Goal: Task Accomplishment & Management: Use online tool/utility

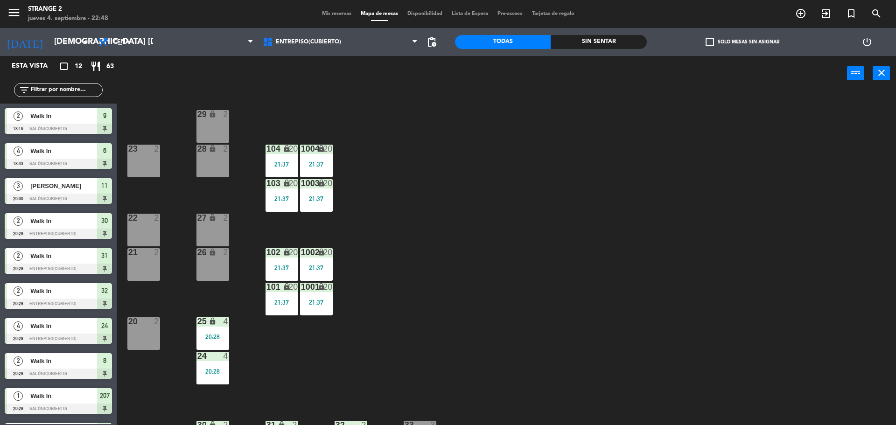
click at [211, 258] on div "26 lock 2" at bounding box center [212, 264] width 33 height 33
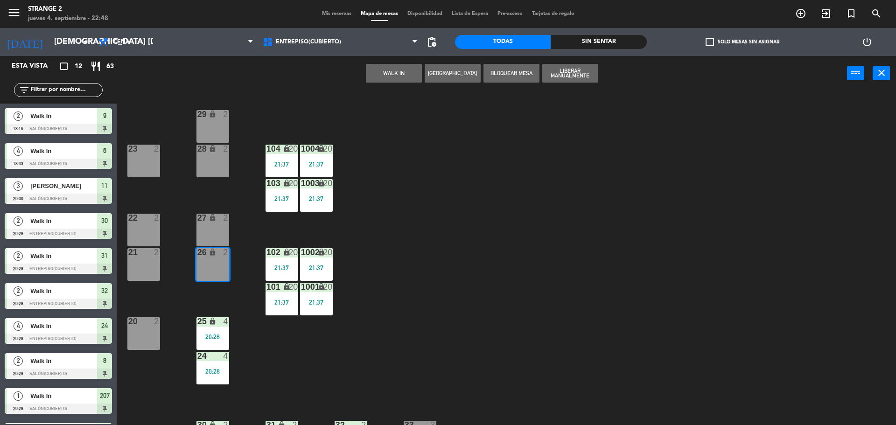
click at [211, 229] on div "27 lock 2" at bounding box center [212, 230] width 33 height 33
click at [378, 74] on button "WALK IN" at bounding box center [394, 73] width 56 height 19
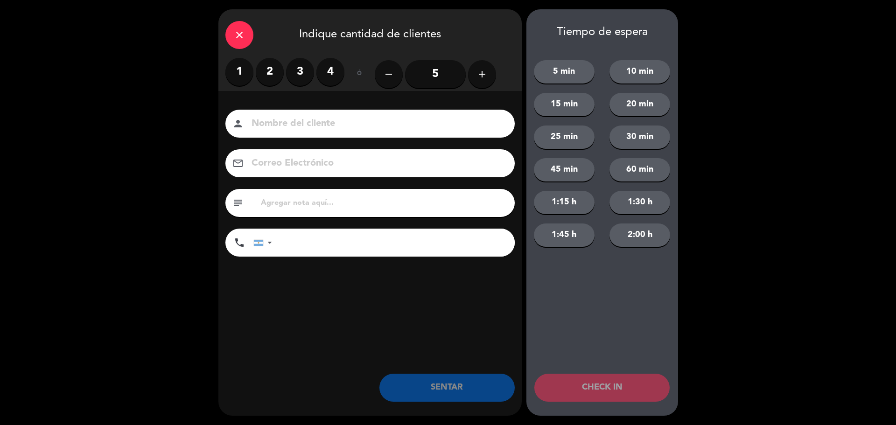
click at [319, 70] on label "4" at bounding box center [330, 72] width 28 height 28
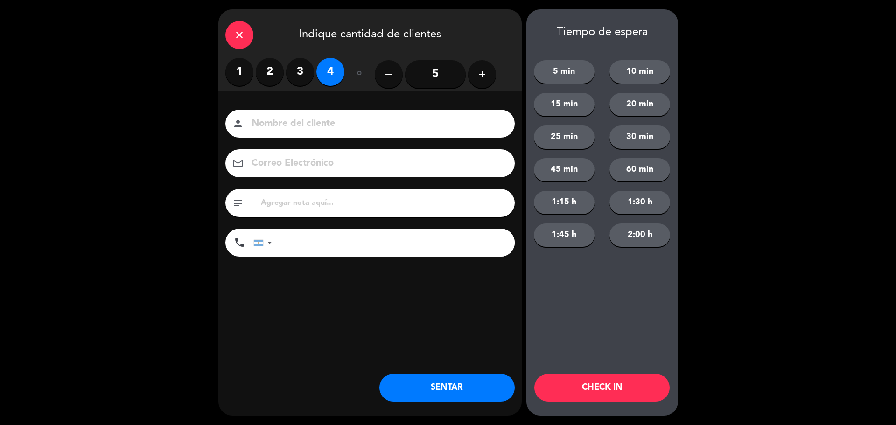
click at [421, 369] on div "close Indique cantidad de clientes 1 2 3 4 ó remove 5 add Nombre del cliente pe…" at bounding box center [369, 212] width 303 height 406
click at [421, 385] on button "SENTAR" at bounding box center [446, 388] width 135 height 28
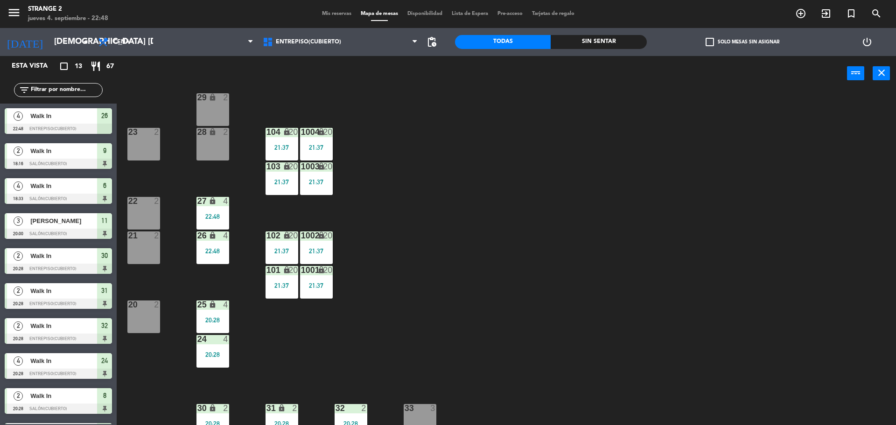
scroll to position [26, 0]
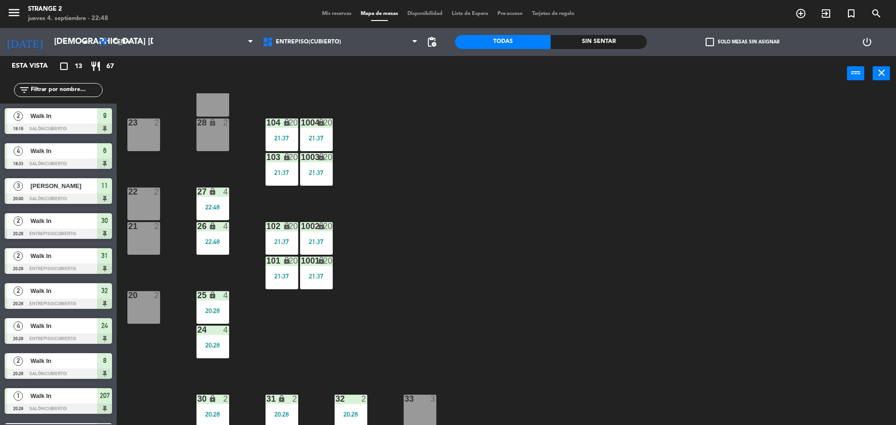
click at [425, 420] on div "33 3" at bounding box center [420, 411] width 33 height 33
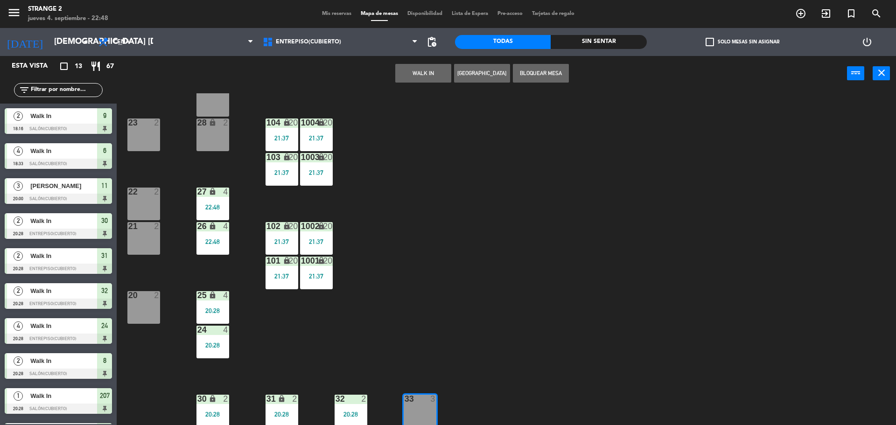
click at [426, 81] on button "WALK IN" at bounding box center [423, 73] width 56 height 19
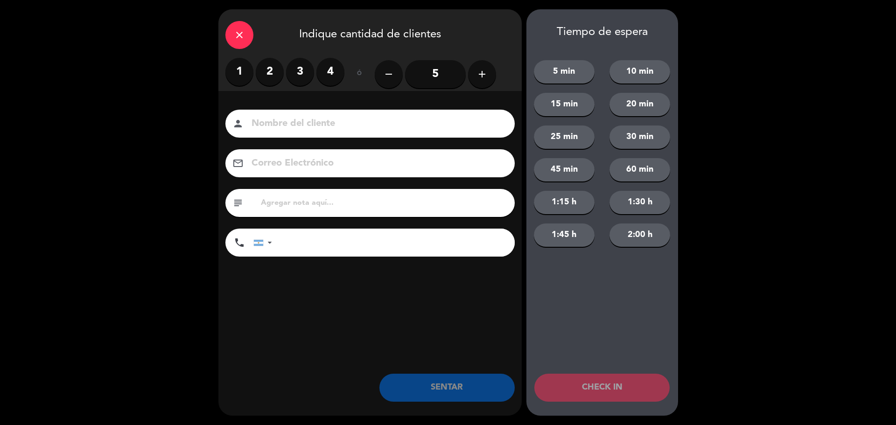
click at [271, 72] on label "2" at bounding box center [270, 72] width 28 height 28
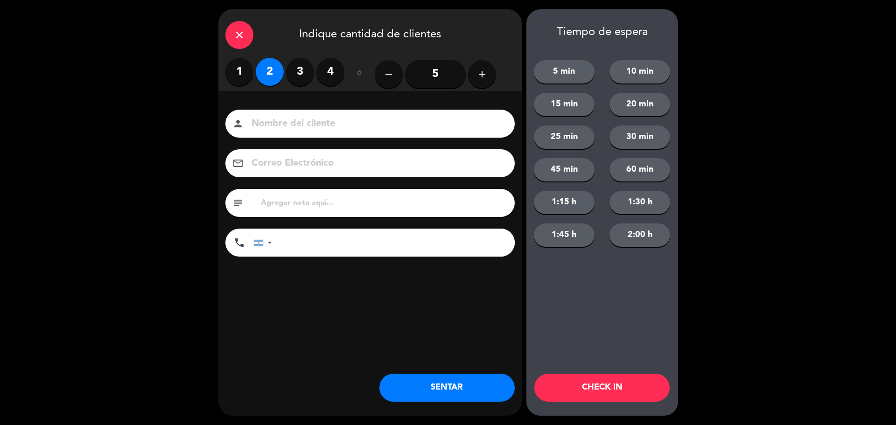
click at [390, 384] on button "SENTAR" at bounding box center [446, 388] width 135 height 28
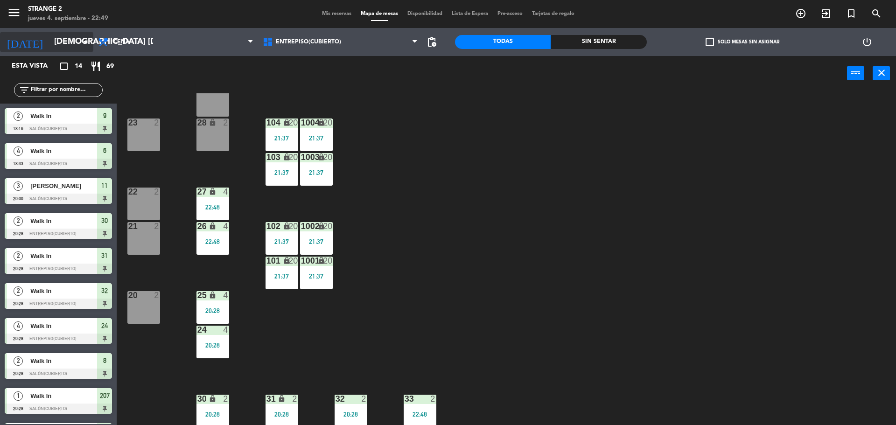
click at [56, 45] on input "[DEMOGRAPHIC_DATA] [DATE]" at bounding box center [103, 42] width 108 height 19
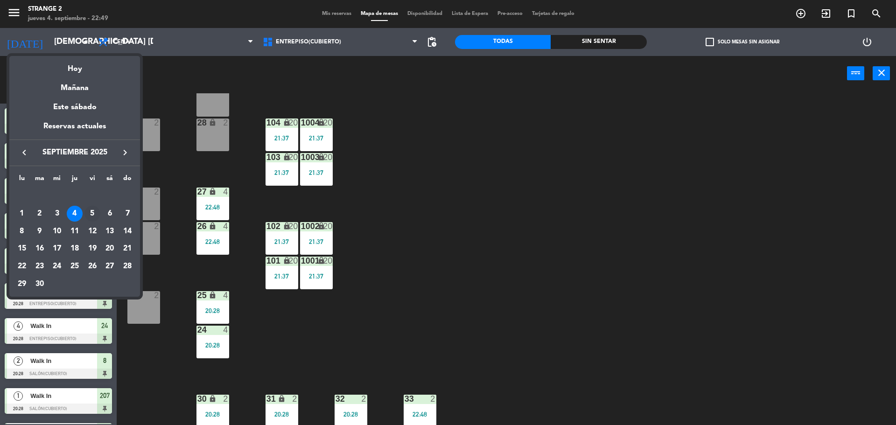
click at [91, 211] on div "5" at bounding box center [92, 214] width 16 height 16
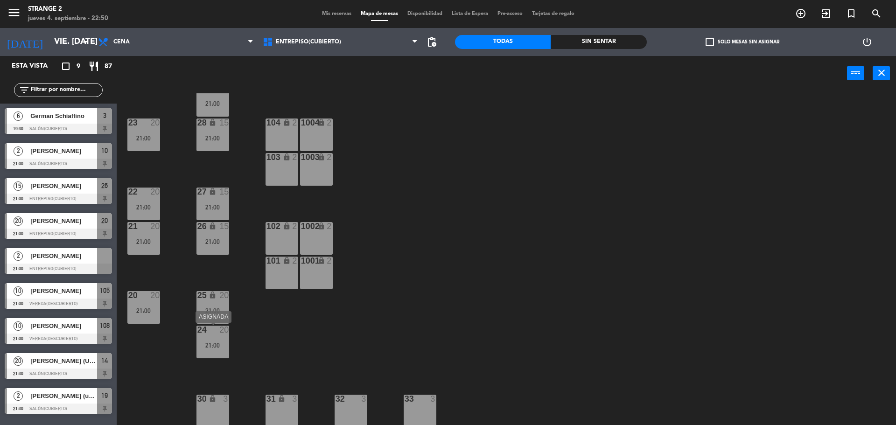
click at [218, 344] on div "21:00" at bounding box center [212, 345] width 33 height 7
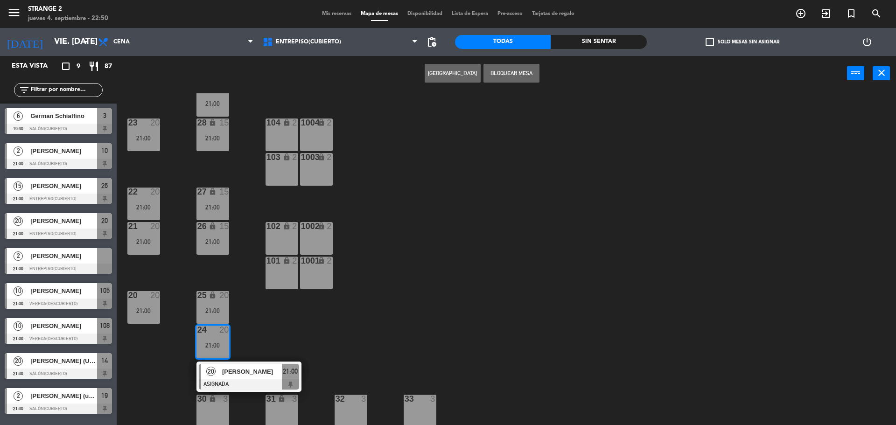
click at [264, 326] on div "29 lock 15 21:00 23 20 21:00 28 lock 15 21:00 104 lock 2 1004 lock 2 103 lock 2…" at bounding box center [510, 260] width 770 height 334
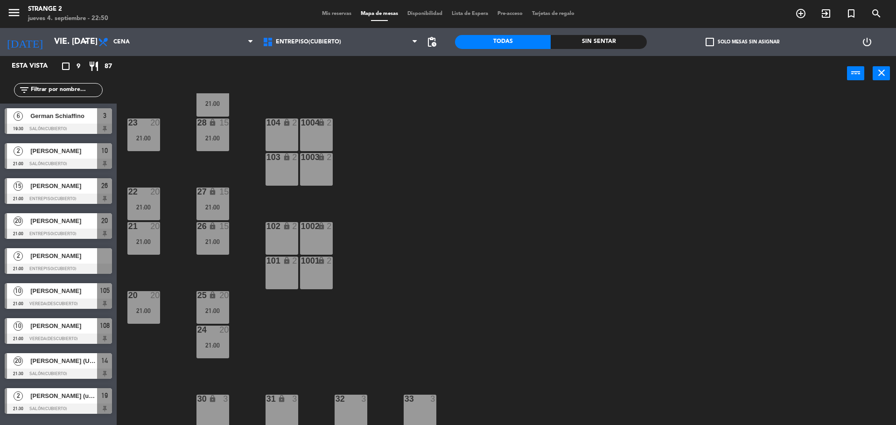
click at [229, 240] on div "21:00" at bounding box center [212, 241] width 33 height 7
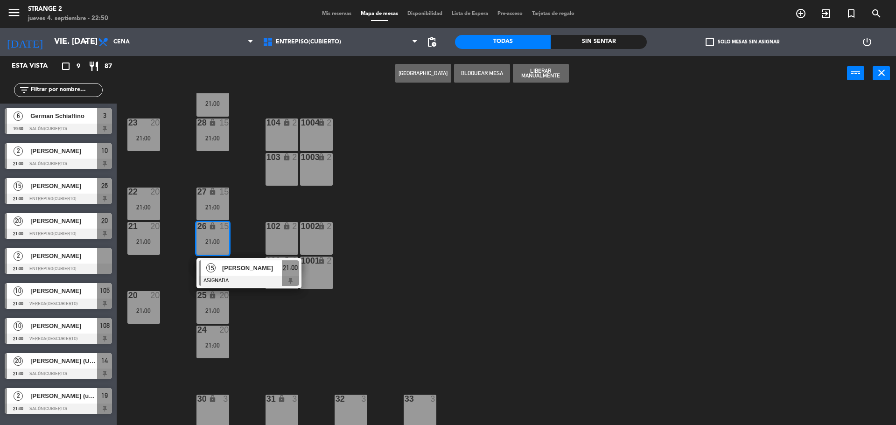
click at [245, 315] on div "29 lock 15 21:00 23 20 21:00 28 lock 15 21:00 104 lock 2 1004 lock 2 103 lock 2…" at bounding box center [510, 260] width 770 height 334
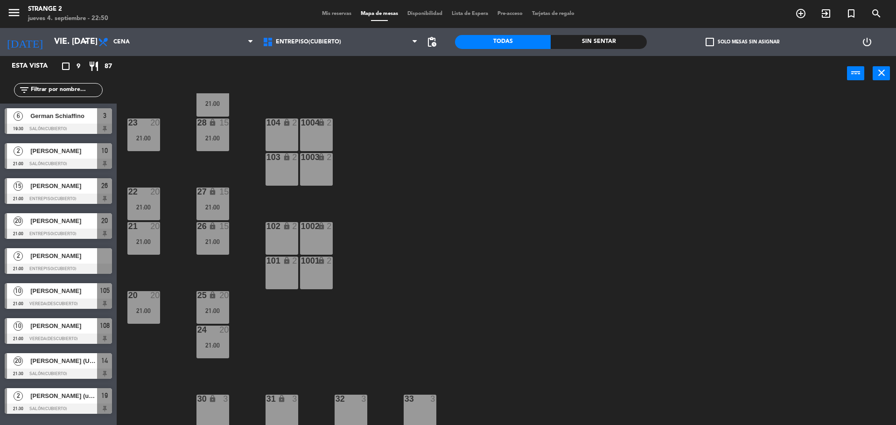
click at [203, 221] on div "29 lock 15 21:00 23 20 21:00 28 lock 15 21:00 104 lock 2 1004 lock 2 103 lock 2…" at bounding box center [510, 260] width 770 height 334
click at [214, 230] on icon "lock" at bounding box center [213, 226] width 8 height 8
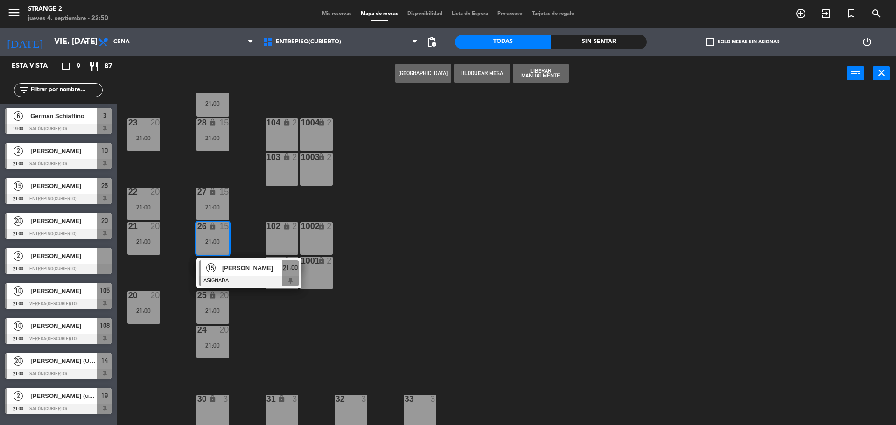
click at [222, 267] on span "[PERSON_NAME]" at bounding box center [252, 268] width 60 height 10
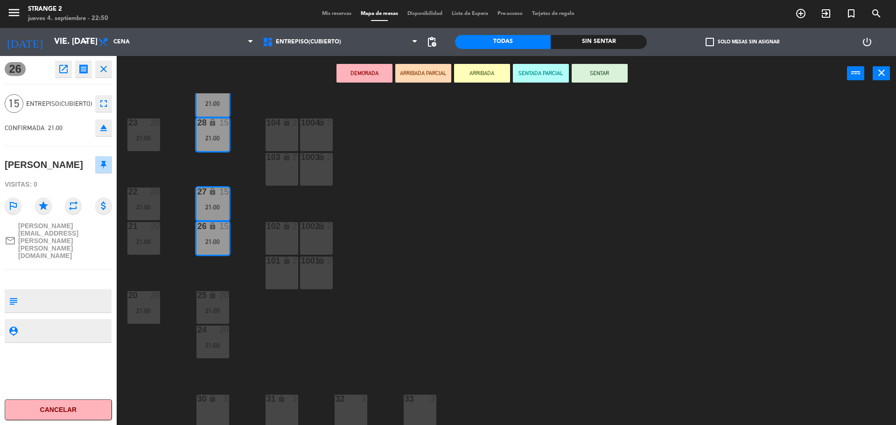
click at [100, 131] on icon "eject" at bounding box center [103, 127] width 11 height 11
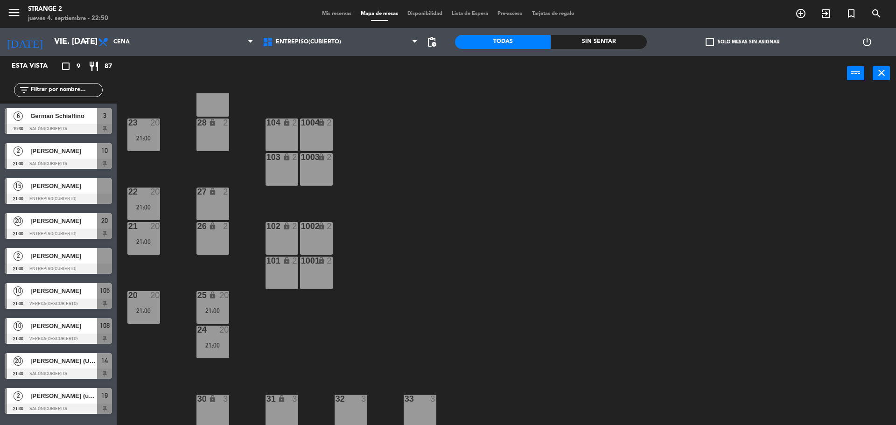
click at [86, 195] on div at bounding box center [58, 199] width 107 height 10
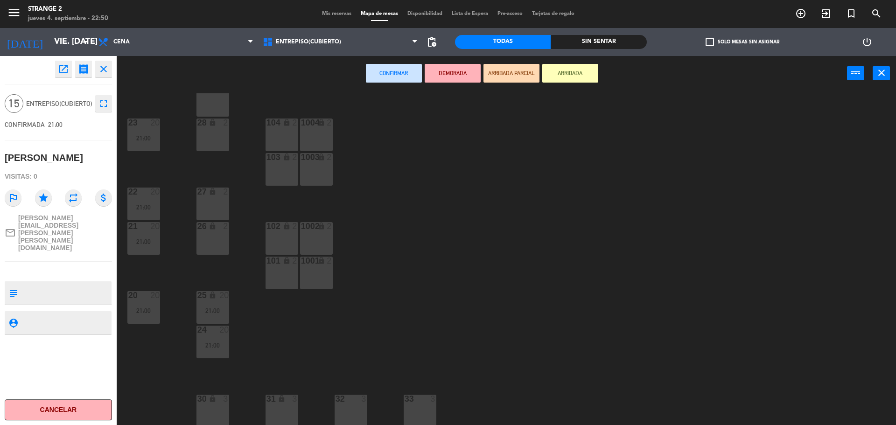
click at [215, 403] on div "lock" at bounding box center [212, 399] width 15 height 9
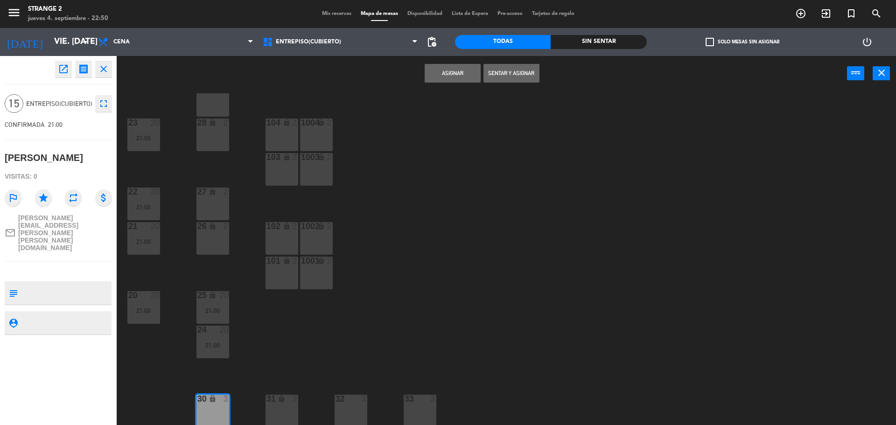
click at [279, 405] on div "31 lock 3" at bounding box center [281, 411] width 33 height 33
click at [340, 407] on div "32 3" at bounding box center [350, 411] width 33 height 33
click at [415, 407] on div "33 3" at bounding box center [420, 411] width 33 height 33
drag, startPoint x: 204, startPoint y: 206, endPoint x: 214, endPoint y: 242, distance: 37.6
click at [205, 209] on div "27 lock 2" at bounding box center [212, 204] width 33 height 33
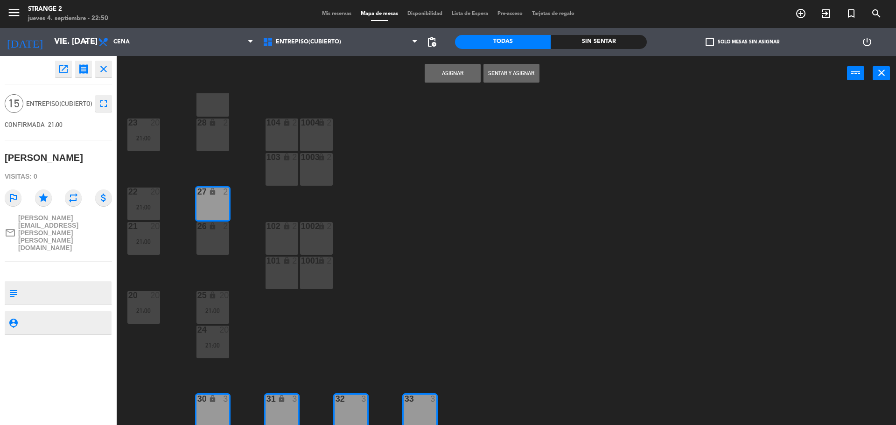
click at [214, 245] on div "26 lock 2" at bounding box center [212, 238] width 33 height 33
click at [217, 138] on div "28 lock 2" at bounding box center [212, 134] width 33 height 33
click at [209, 106] on div "29 lock 2" at bounding box center [212, 100] width 33 height 33
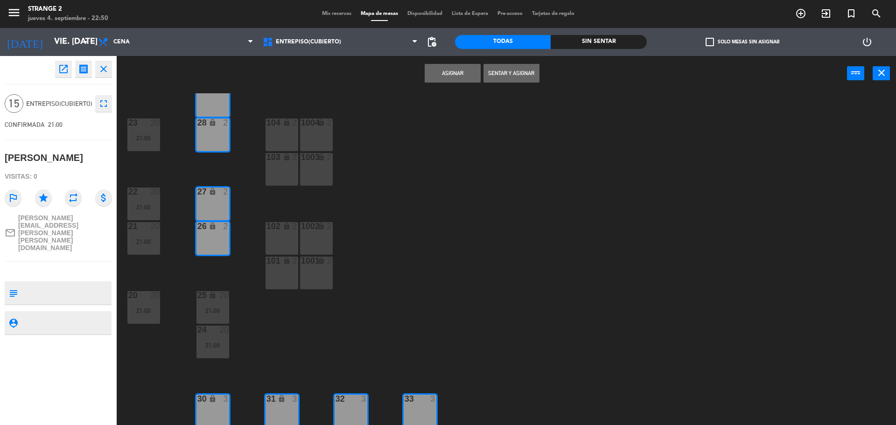
click at [439, 71] on button "Asignar" at bounding box center [453, 73] width 56 height 19
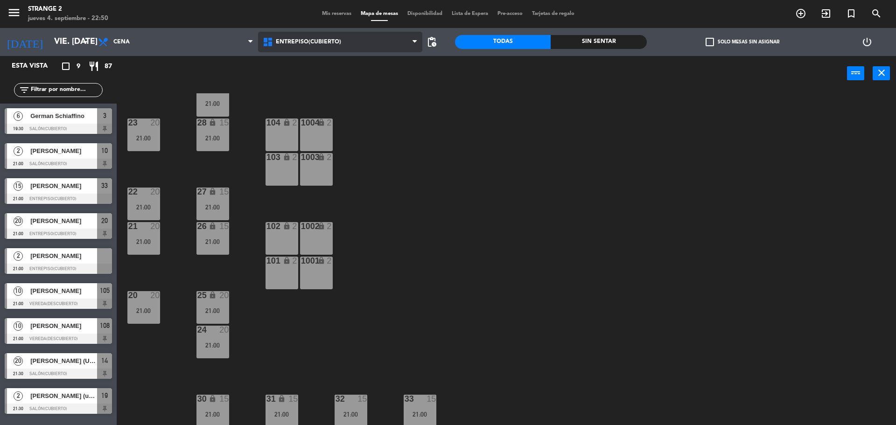
click at [315, 37] on span "Entrepiso(Cubierto)" at bounding box center [340, 42] width 165 height 21
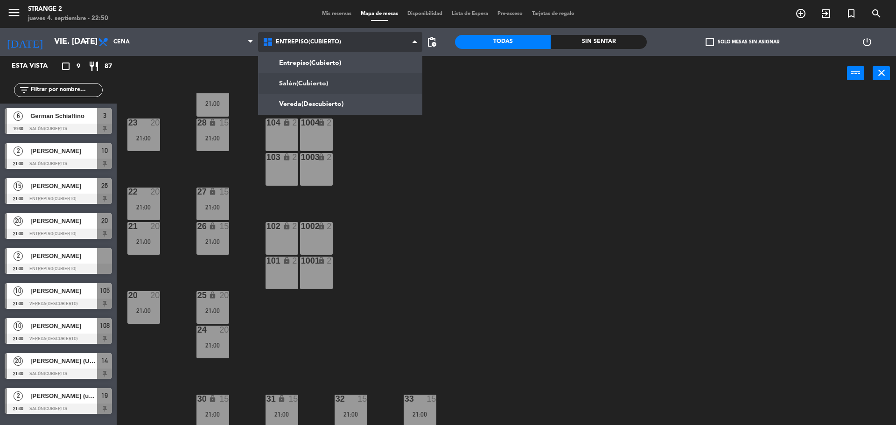
scroll to position [0, 0]
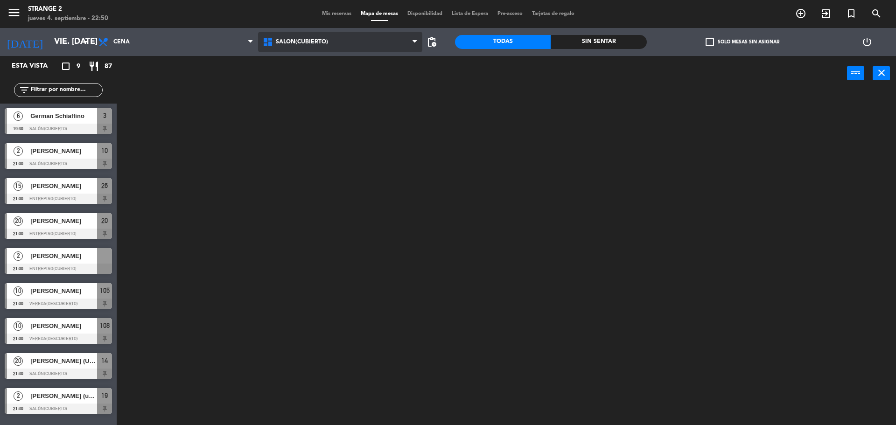
click at [310, 93] on ng-component "menu Strange 2 jueves 4. septiembre - 22:50 Mis reservas Mapa de mesas Disponib…" at bounding box center [448, 213] width 896 height 427
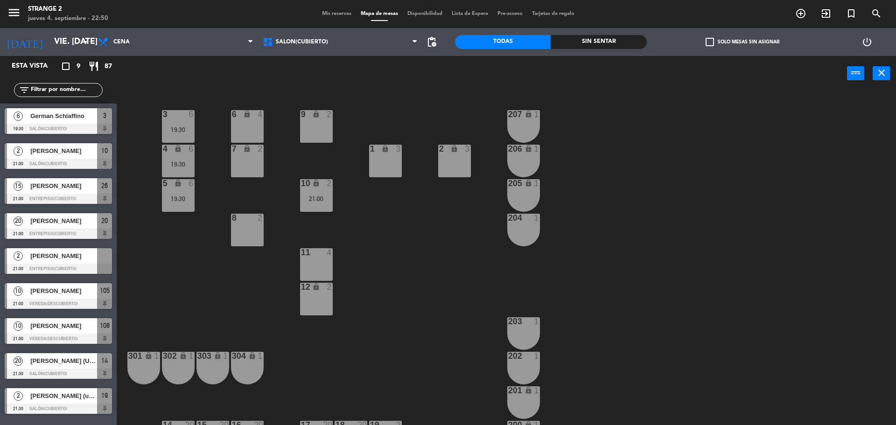
click at [76, 254] on span "[PERSON_NAME]" at bounding box center [63, 256] width 67 height 10
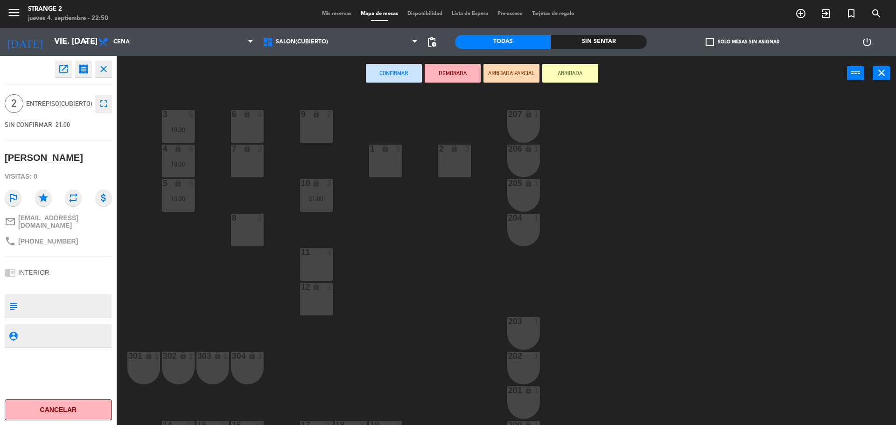
click at [235, 243] on div "8 2" at bounding box center [247, 230] width 33 height 33
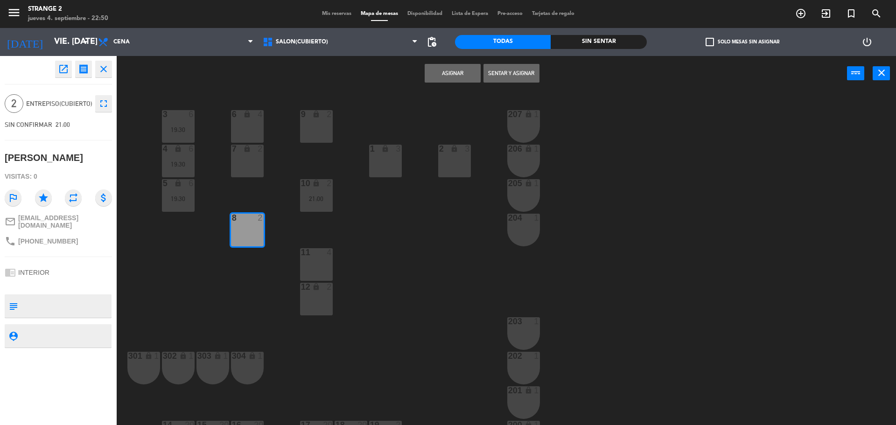
click at [448, 67] on button "Asignar" at bounding box center [453, 73] width 56 height 19
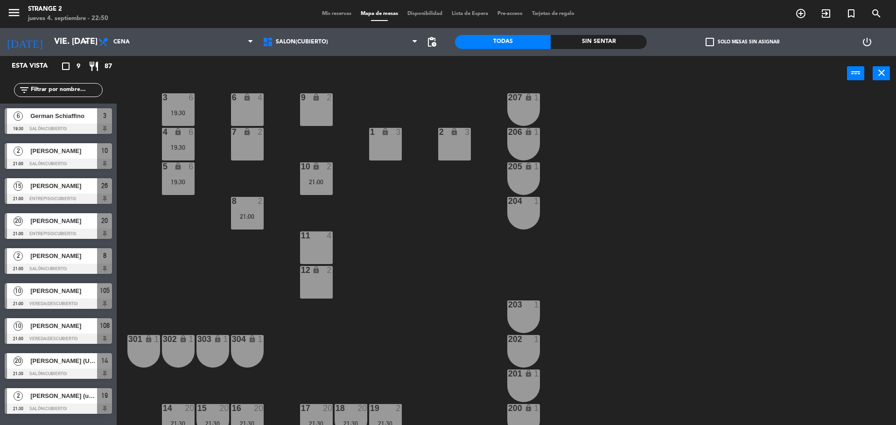
scroll to position [26, 0]
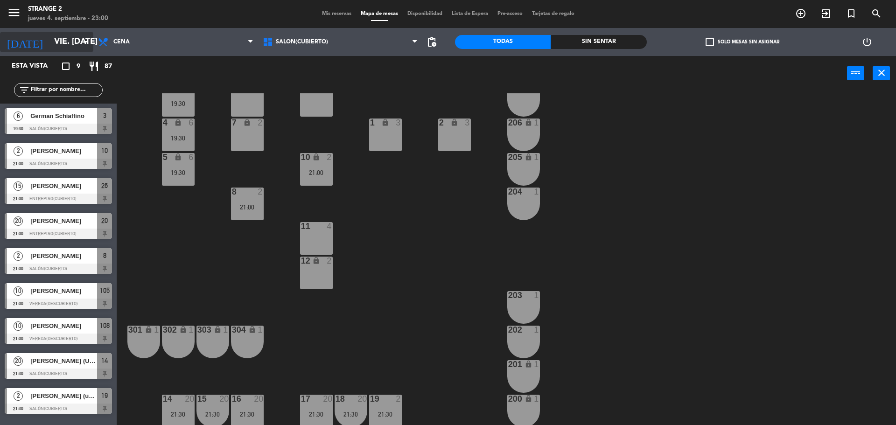
click at [74, 36] on input "vie. [DATE]" at bounding box center [103, 42] width 108 height 19
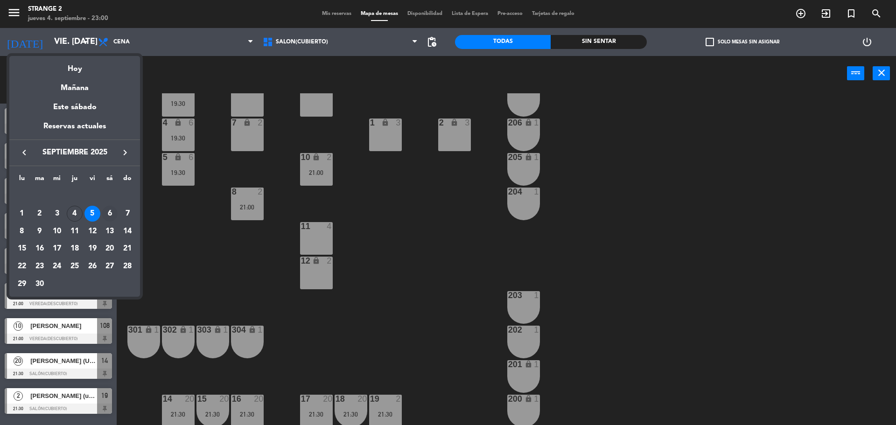
click at [112, 216] on div "6" at bounding box center [110, 214] width 16 height 16
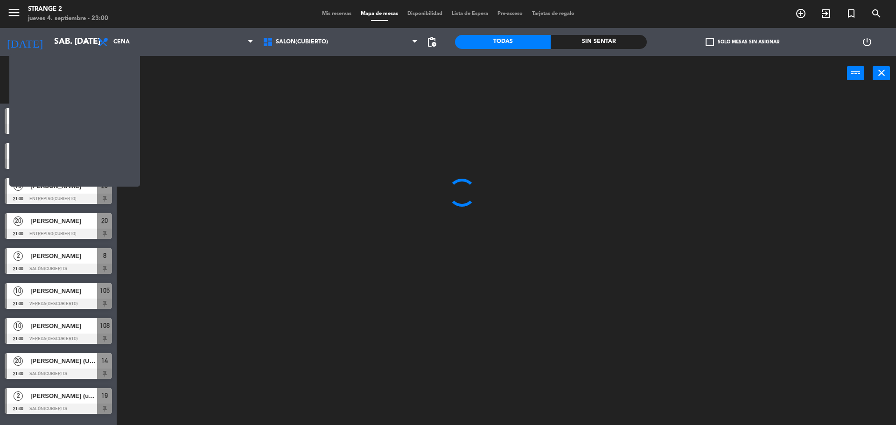
scroll to position [0, 0]
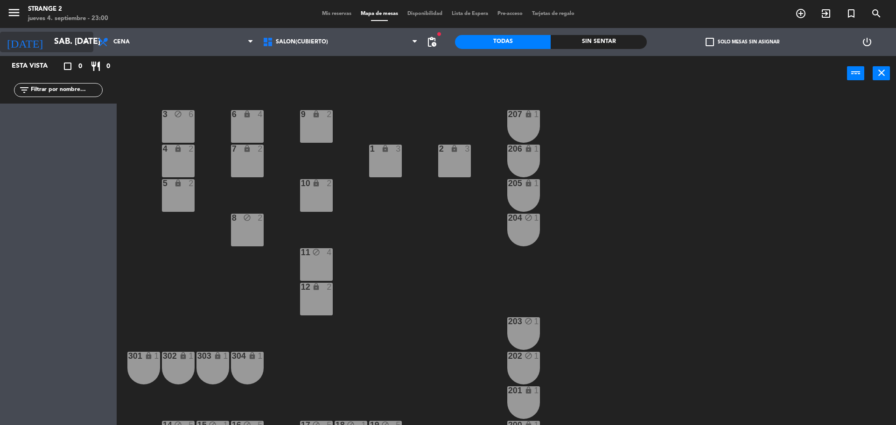
click at [58, 36] on input "sáb. [DATE]" at bounding box center [103, 42] width 108 height 19
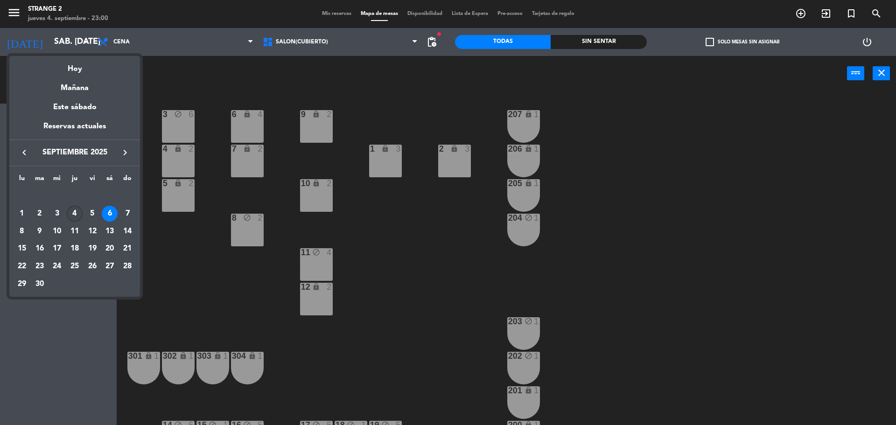
click at [78, 218] on div "4" at bounding box center [75, 214] width 16 height 16
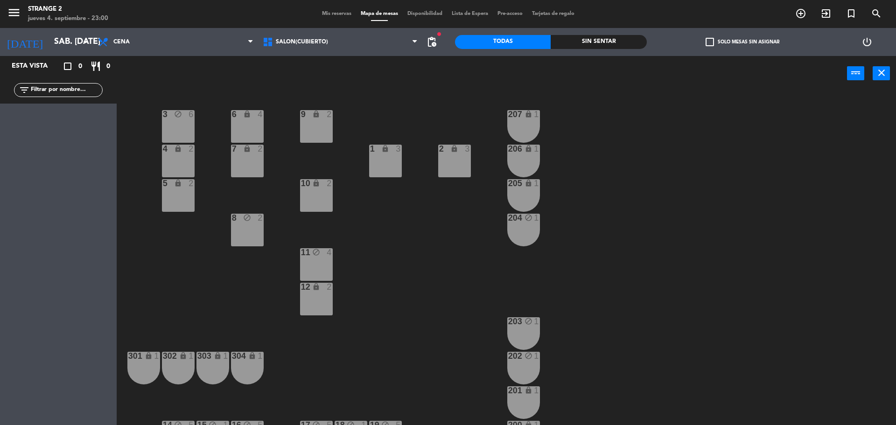
type input "[DEMOGRAPHIC_DATA] [DATE]"
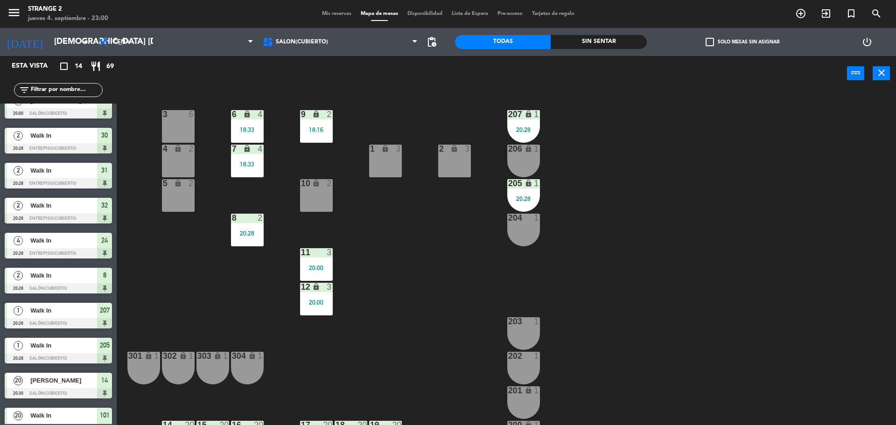
scroll to position [169, 0]
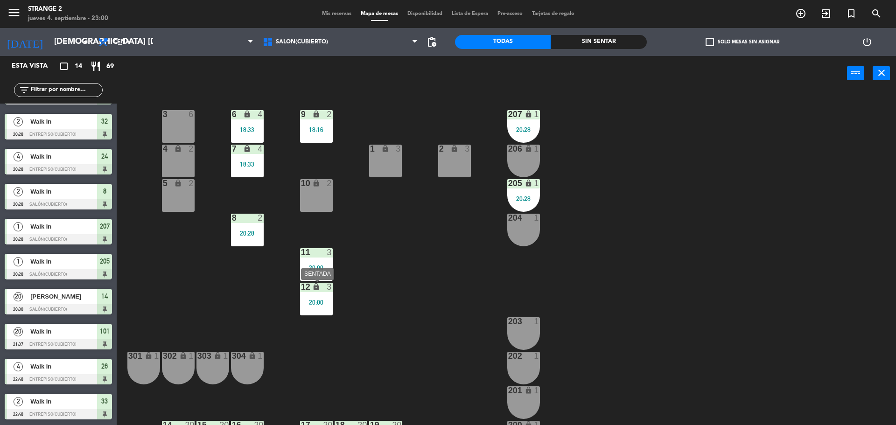
click at [329, 286] on div "3" at bounding box center [330, 287] width 6 height 8
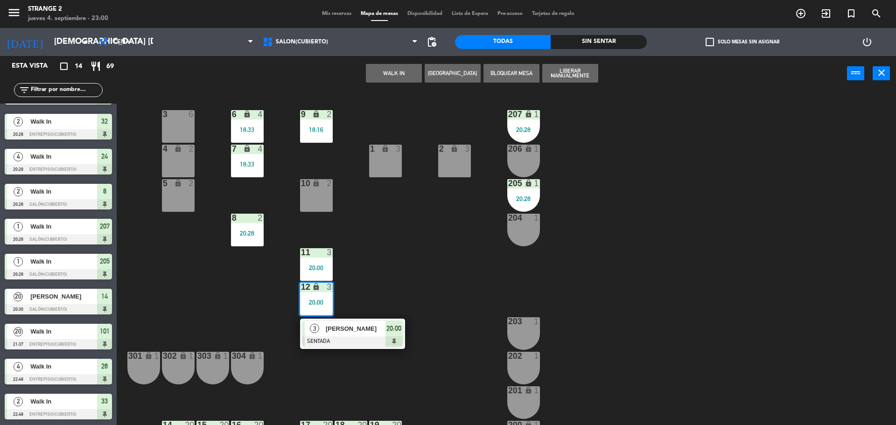
click at [340, 312] on div "3 6 6 lock 4 18:33 9 lock 2 18:16 207 lock 1 20:28 4 lock 2 7 lock 4 18:33 206 …" at bounding box center [510, 260] width 770 height 334
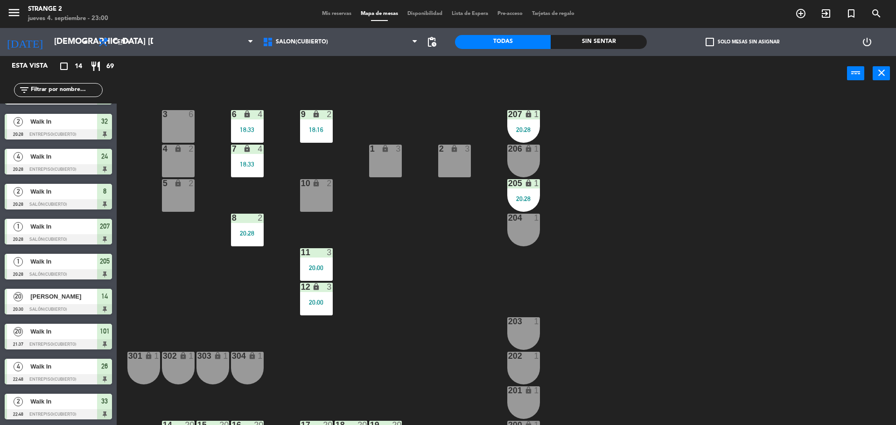
click at [343, 337] on div "3 6 6 lock 4 18:33 9 lock 2 18:16 207 lock 1 20:28 4 lock 2 7 lock 4 18:33 206 …" at bounding box center [510, 260] width 770 height 334
click at [301, 291] on div "12" at bounding box center [301, 287] width 0 height 8
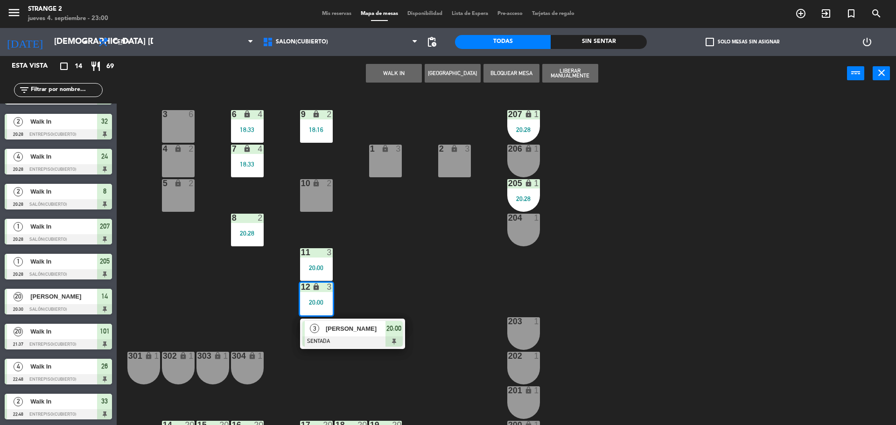
click at [344, 344] on div at bounding box center [352, 341] width 100 height 10
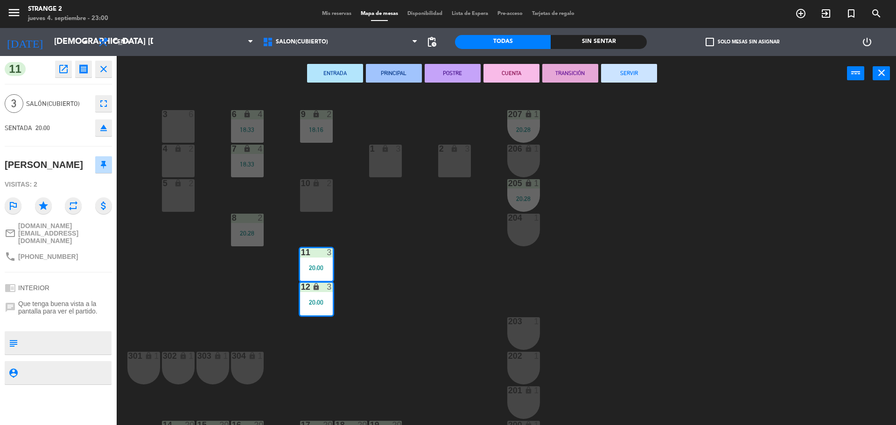
click at [635, 76] on button "SERVIR" at bounding box center [629, 73] width 56 height 19
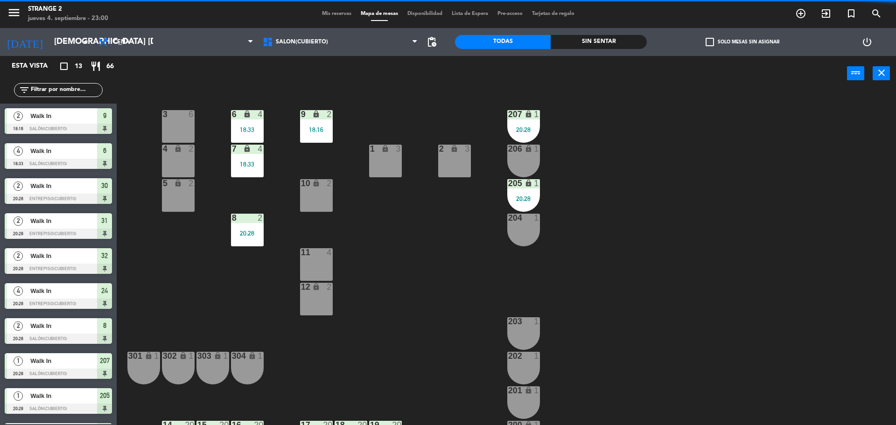
click at [455, 161] on div "2 lock 3" at bounding box center [454, 161] width 33 height 33
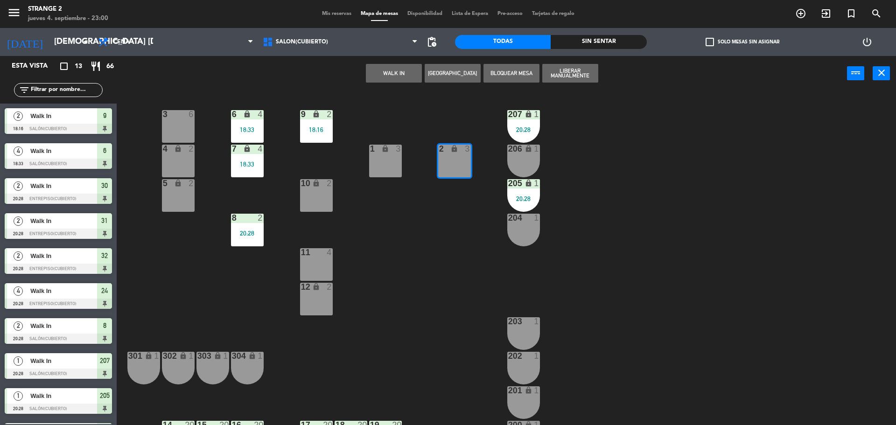
click at [395, 73] on button "WALK IN" at bounding box center [394, 73] width 56 height 19
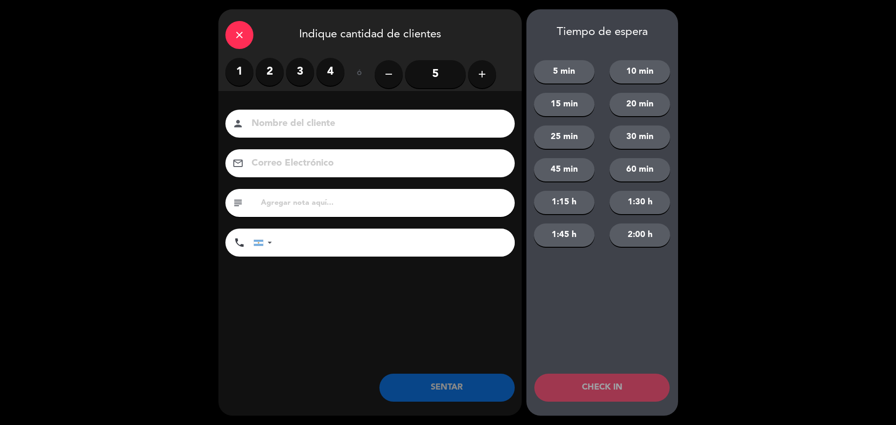
click at [267, 71] on label "2" at bounding box center [270, 72] width 28 height 28
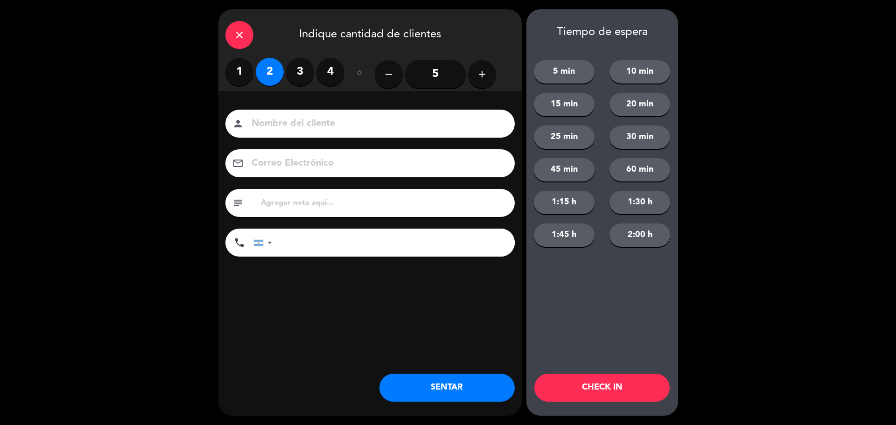
click at [475, 399] on button "SENTAR" at bounding box center [446, 388] width 135 height 28
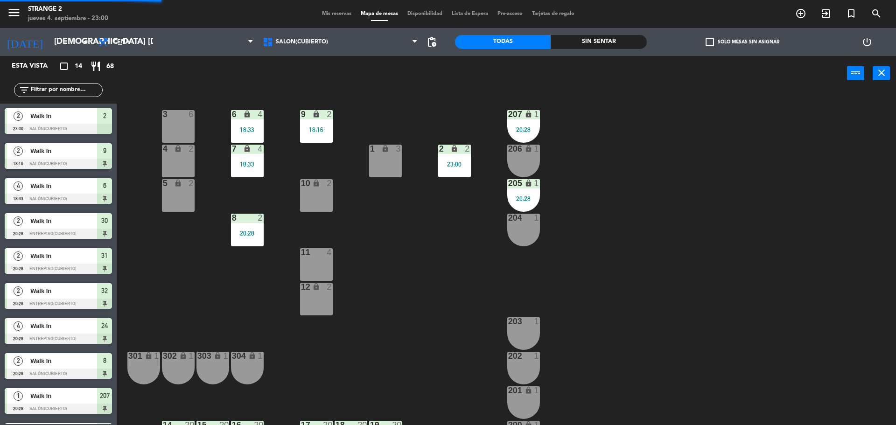
scroll to position [26, 0]
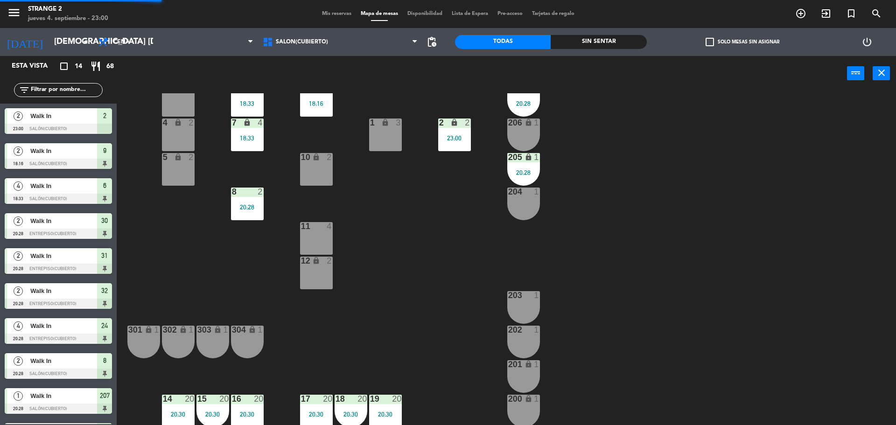
click at [521, 349] on div "202 1" at bounding box center [523, 342] width 33 height 33
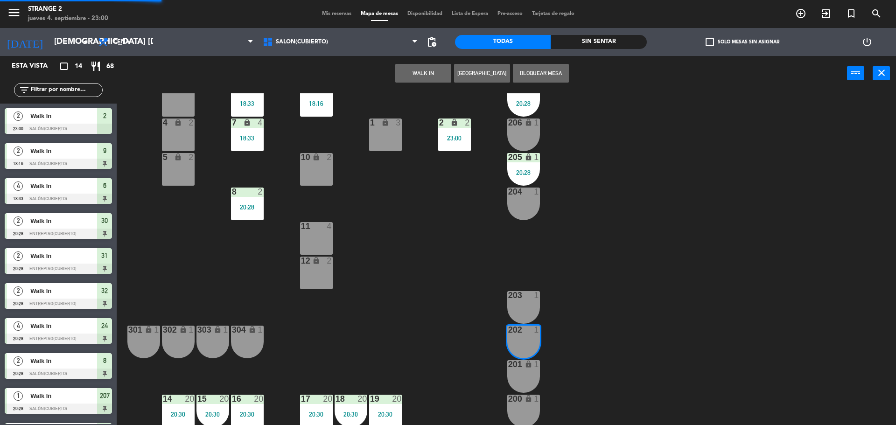
click at [528, 313] on div "203 1" at bounding box center [523, 307] width 33 height 33
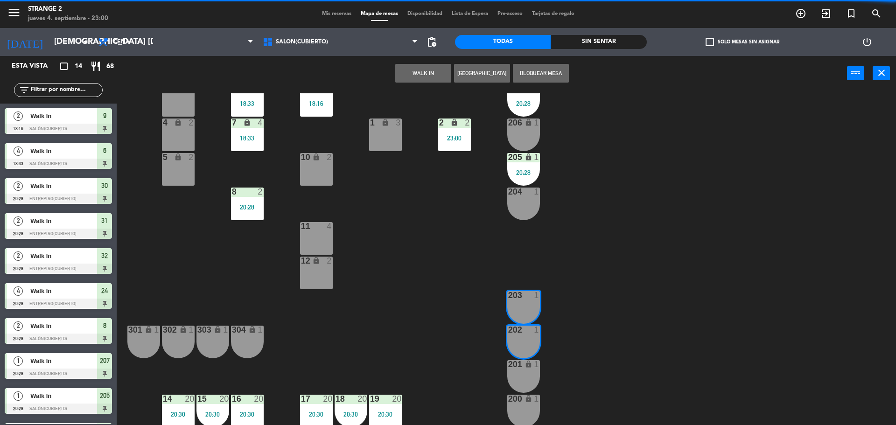
click at [417, 75] on button "WALK IN" at bounding box center [423, 73] width 56 height 19
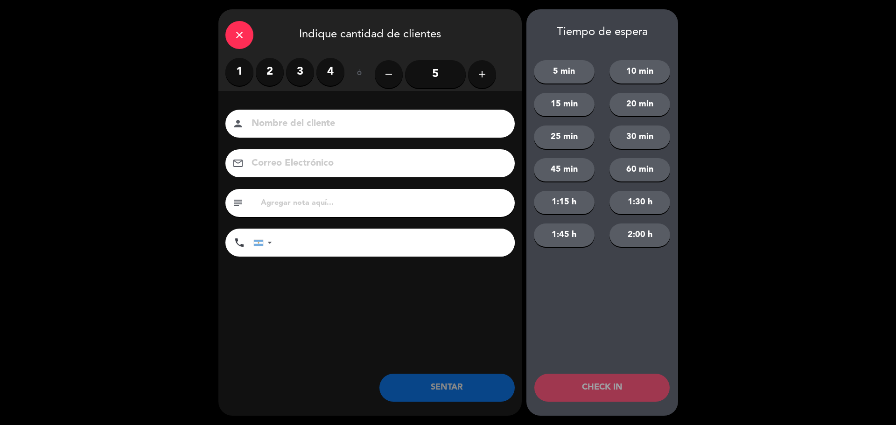
click at [268, 75] on label "2" at bounding box center [270, 72] width 28 height 28
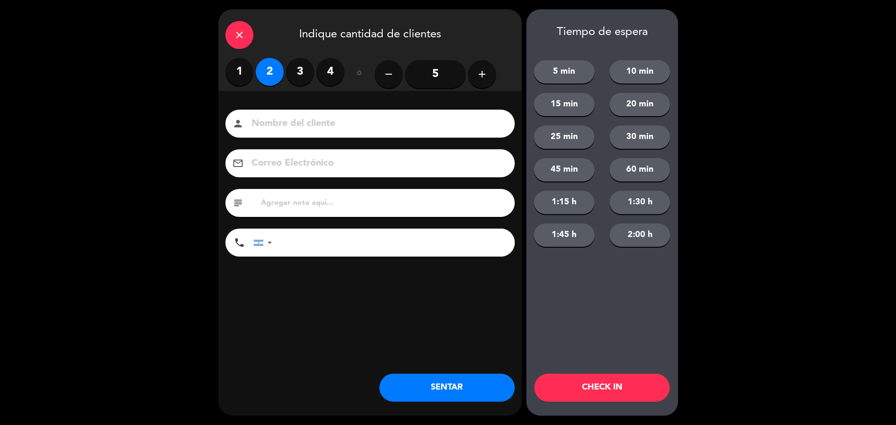
click at [466, 390] on button "SENTAR" at bounding box center [446, 388] width 135 height 28
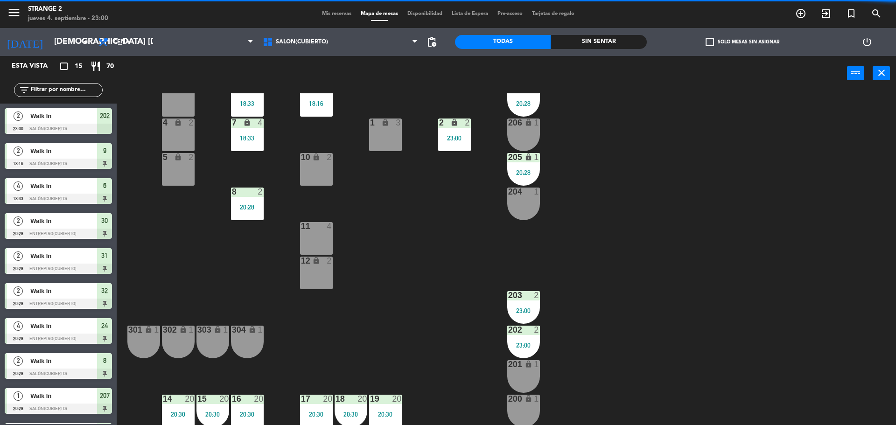
click at [529, 404] on div "200 lock 1" at bounding box center [523, 411] width 33 height 33
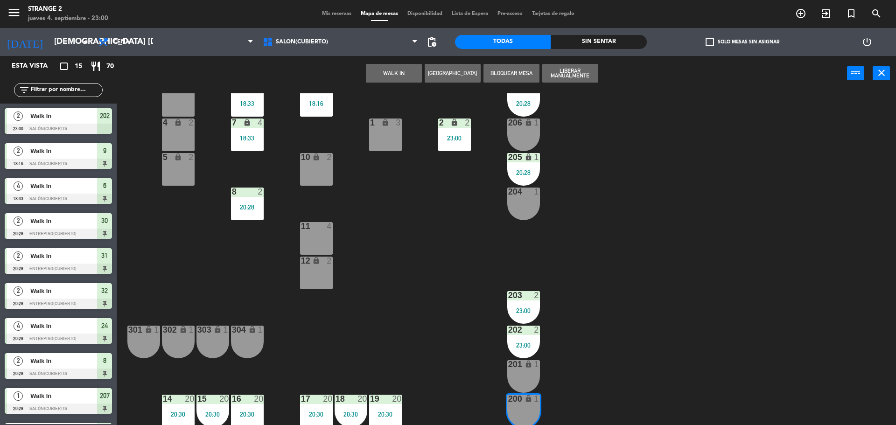
click at [525, 373] on div "201 lock 1" at bounding box center [523, 376] width 33 height 33
click at [406, 65] on button "WALK IN" at bounding box center [394, 73] width 56 height 19
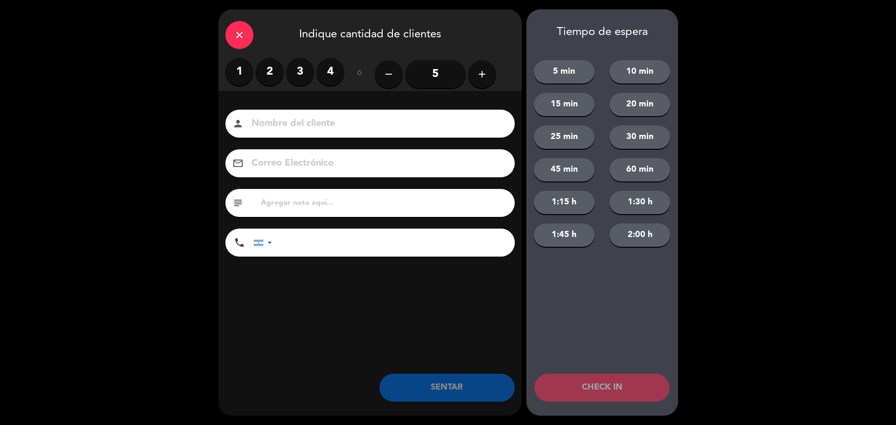
click at [268, 72] on label "2" at bounding box center [270, 72] width 28 height 28
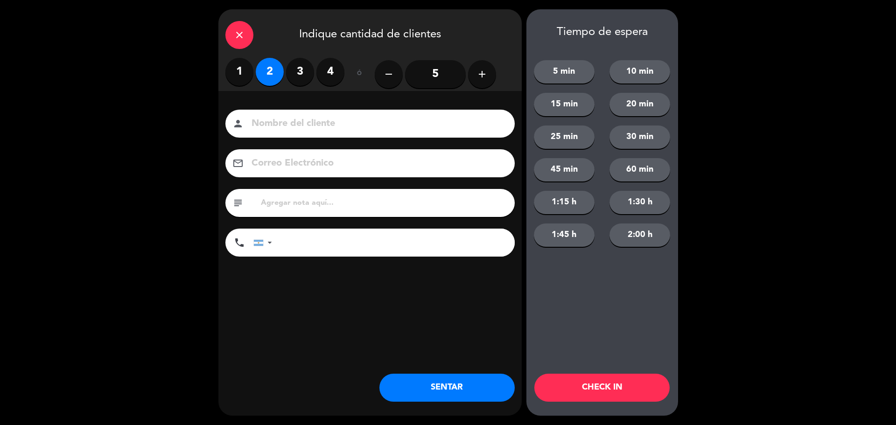
click at [439, 377] on button "SENTAR" at bounding box center [446, 388] width 135 height 28
